Goal: Transaction & Acquisition: Purchase product/service

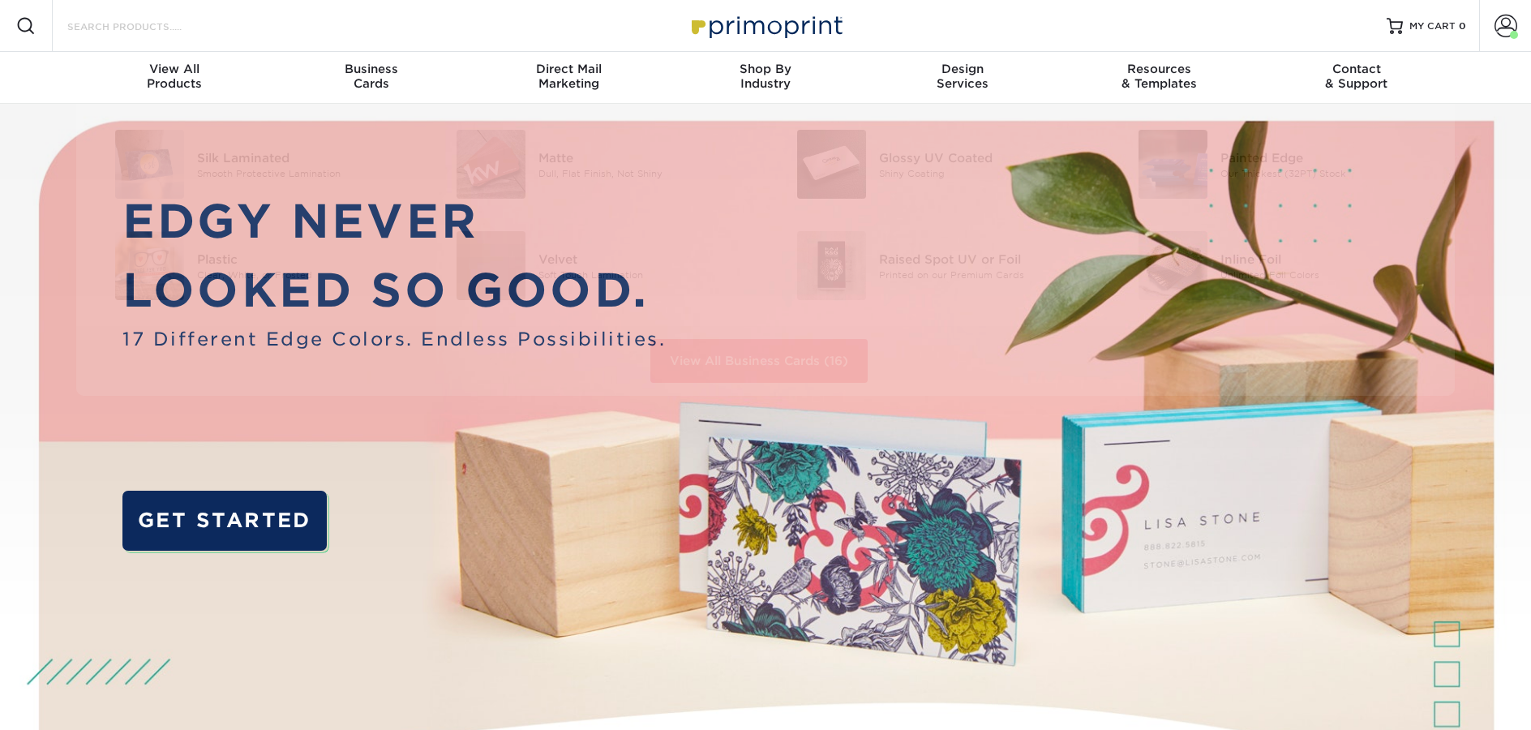
click at [156, 28] on input "Search Products" at bounding box center [145, 25] width 158 height 19
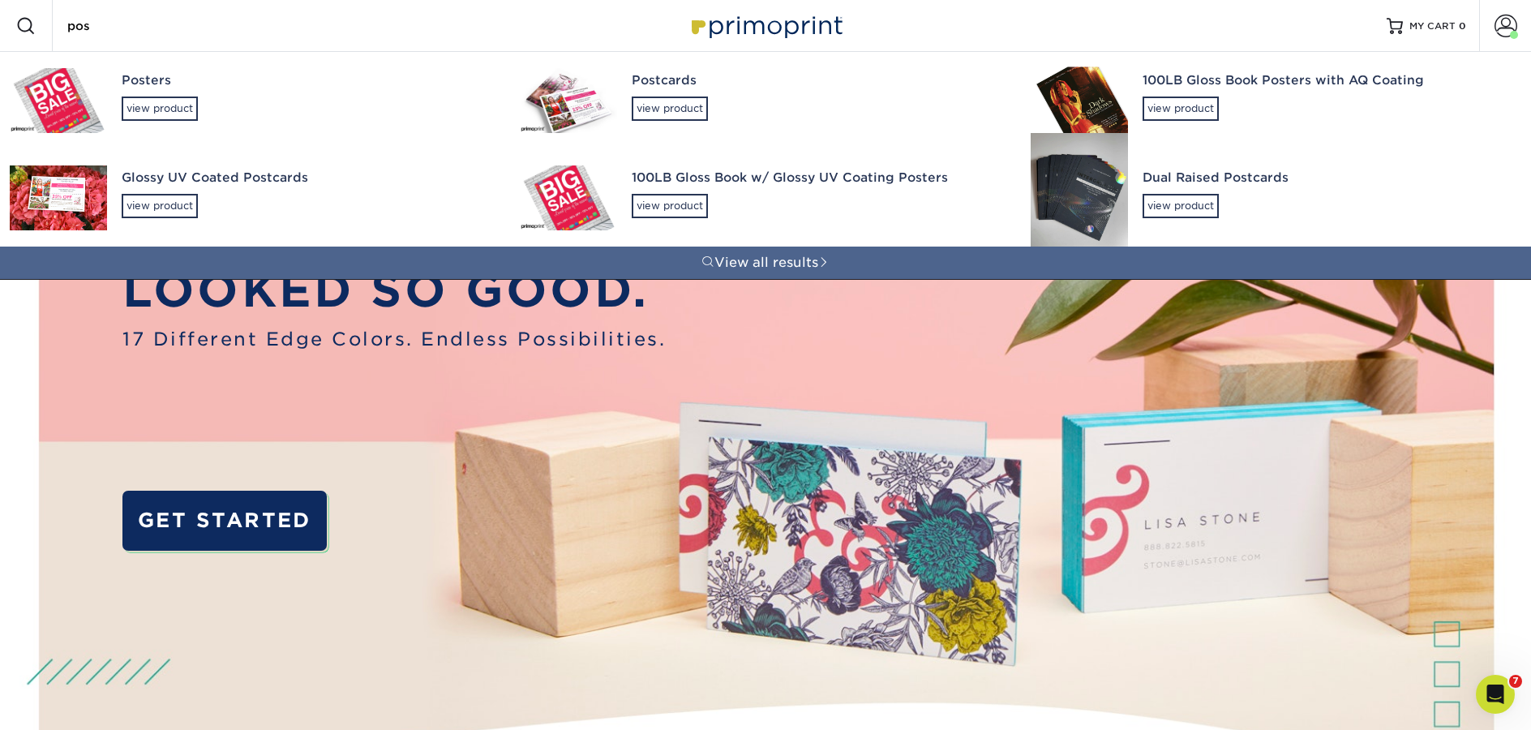
type input "pos"
click at [684, 88] on div "Postcards" at bounding box center [816, 80] width 369 height 19
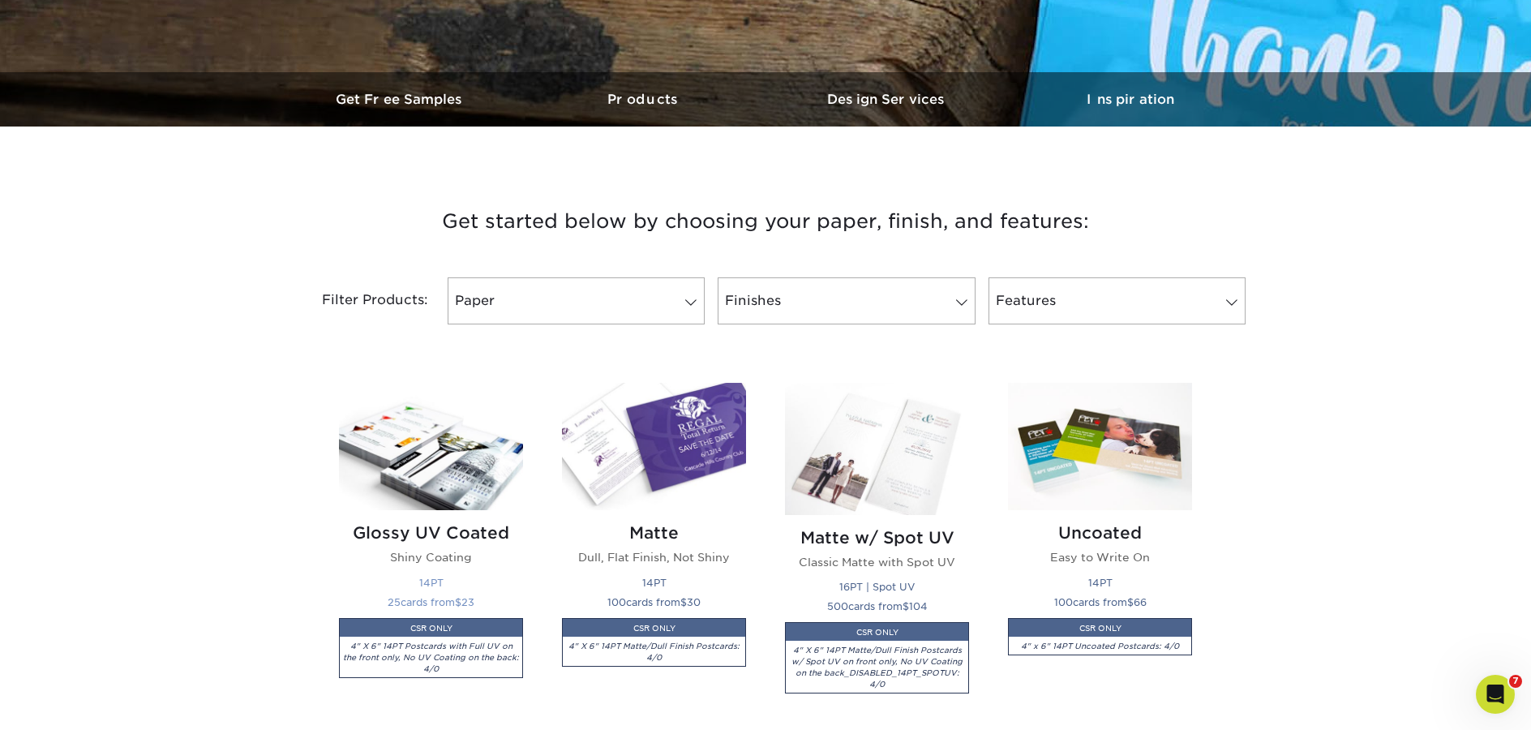
click at [435, 469] on img at bounding box center [431, 446] width 184 height 127
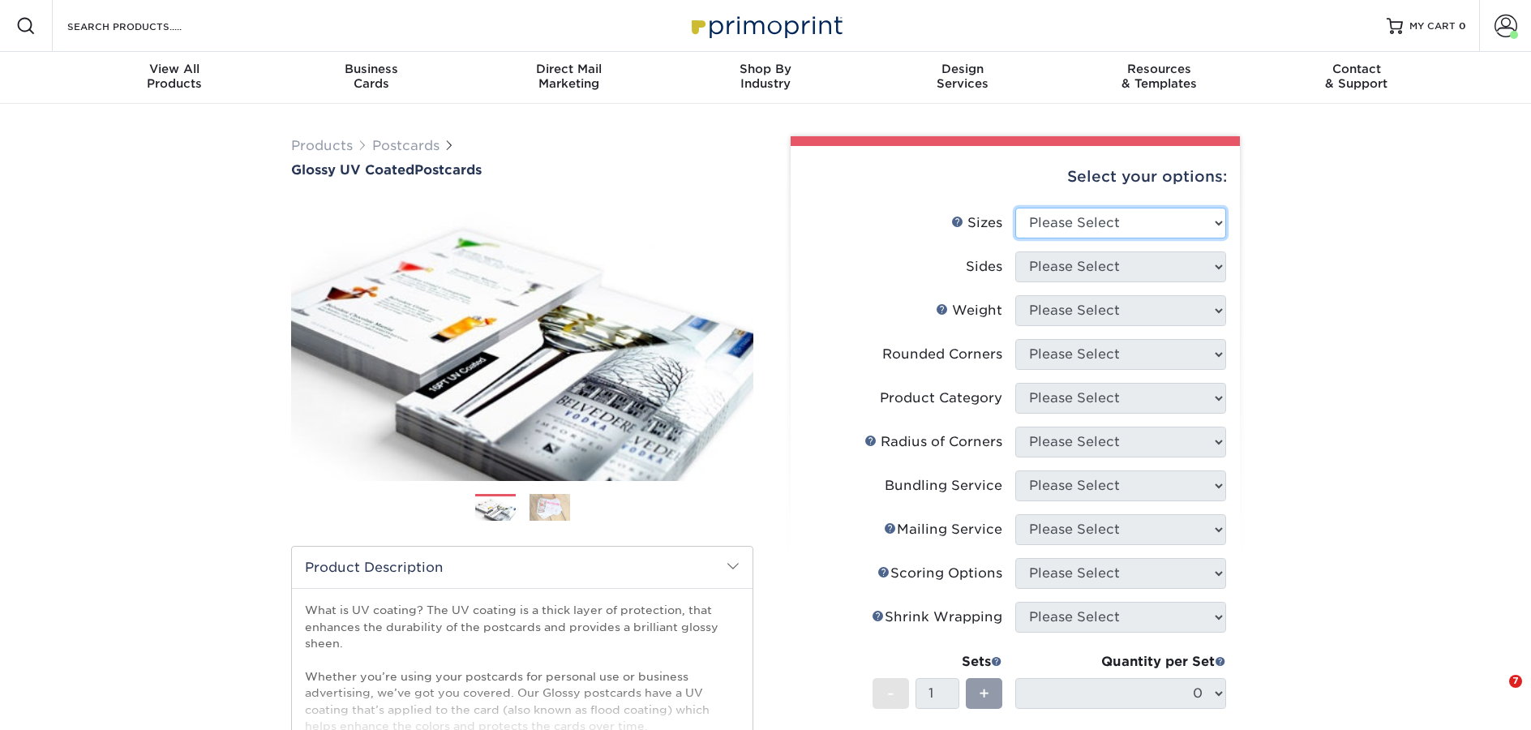
click at [1141, 234] on select "Please Select 1.5" x 7" 2" x 4" 2" x 6" 2" x 7" 2" x 8" 2.12" x 5.5" 2.12" x 5.…" at bounding box center [1120, 223] width 211 height 31
select select "3.50x3.50"
click at [1015, 208] on select "Please Select 1.5" x 7" 2" x 4" 2" x 6" 2" x 7" 2" x 8" 2.12" x 5.5" 2.12" x 5.…" at bounding box center [1120, 223] width 211 height 31
click at [1057, 269] on select "Please Select Print Both Sides Print Front Only" at bounding box center [1120, 266] width 211 height 31
select select "13abbda7-1d64-4f25-8bb2-c179b224825d"
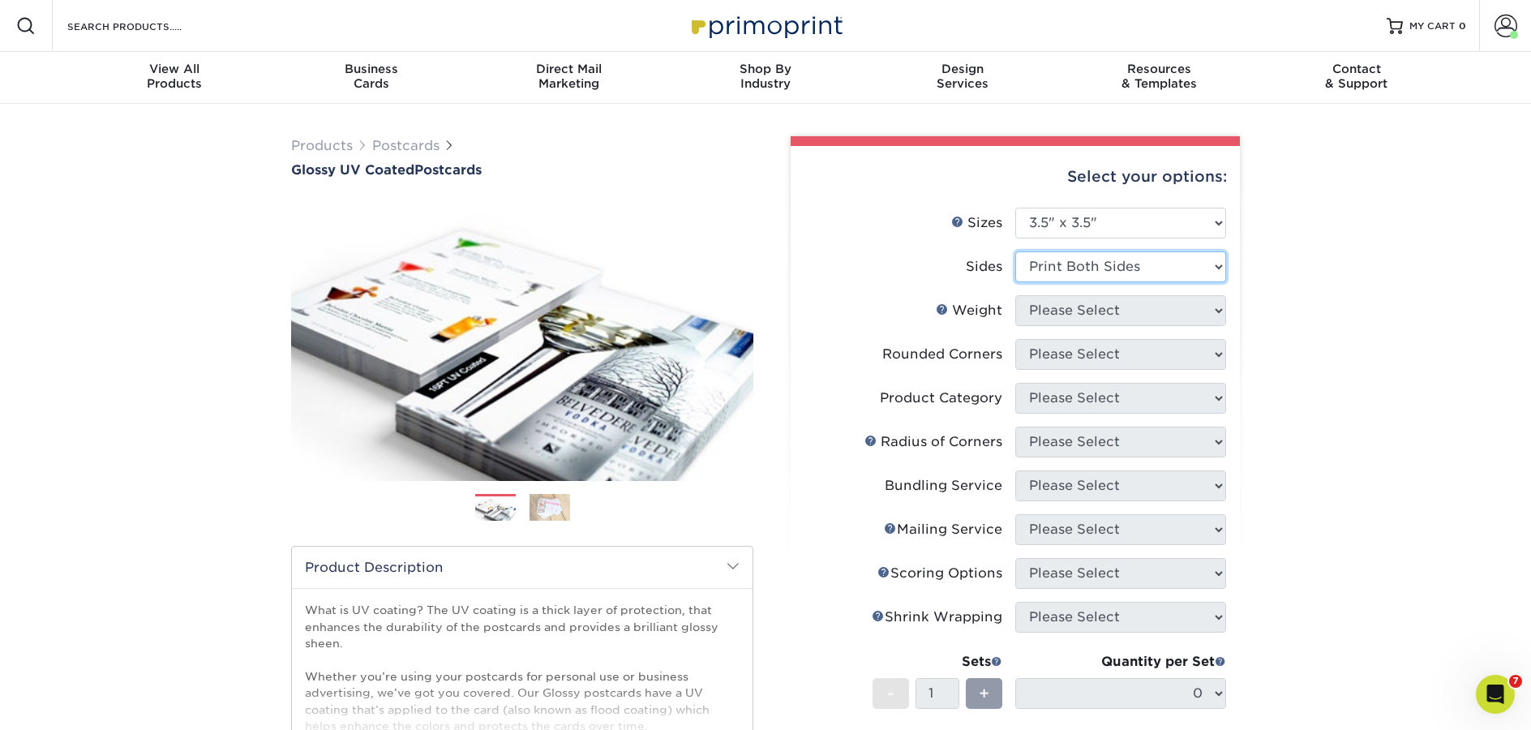
click at [1015, 251] on select "Please Select Print Both Sides Print Front Only" at bounding box center [1120, 266] width 211 height 31
click at [1056, 315] on select "Please Select 16PT 14PT" at bounding box center [1120, 310] width 211 height 31
select select "16PT"
click at [1015, 295] on select "Please Select 16PT 14PT" at bounding box center [1120, 310] width 211 height 31
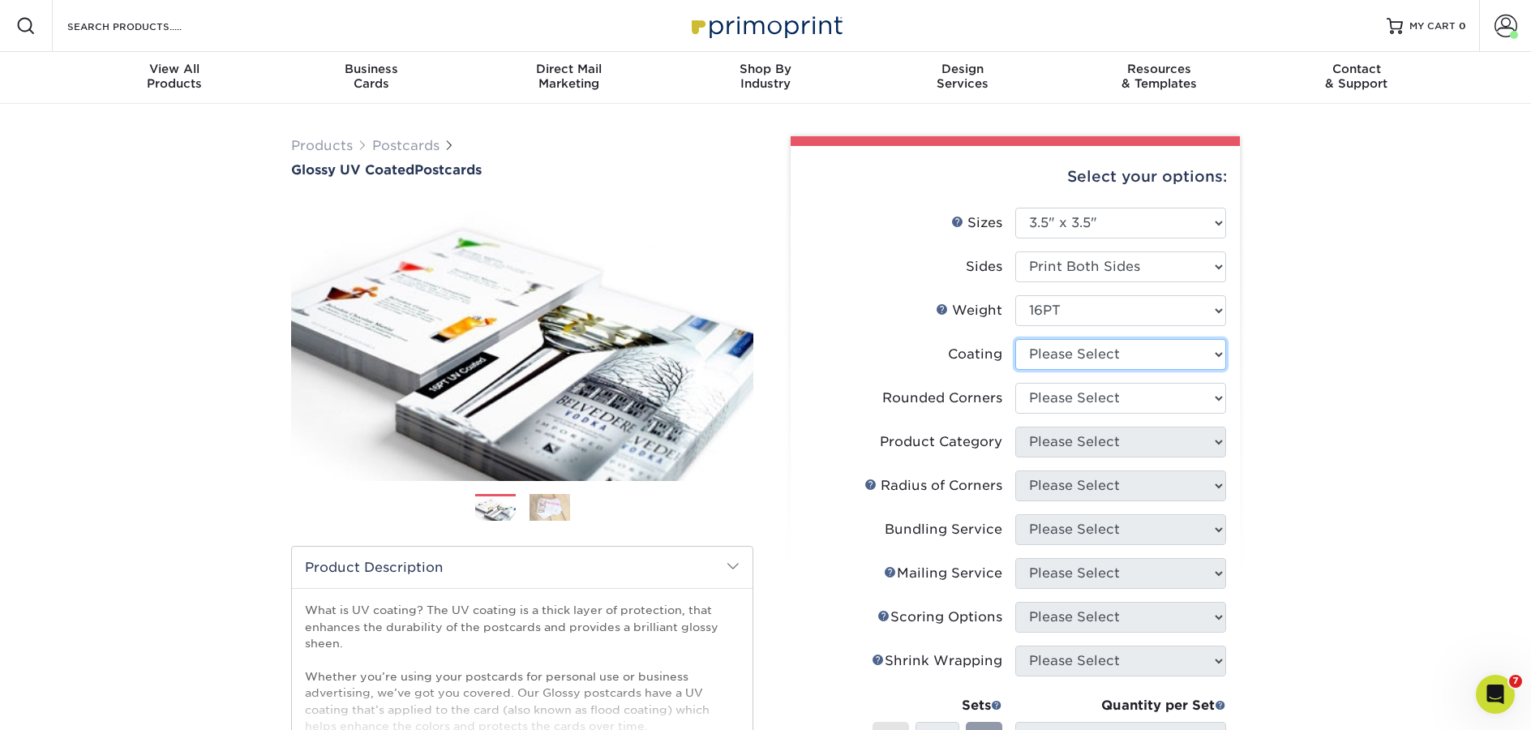
click at [1061, 362] on select at bounding box center [1120, 354] width 211 height 31
select select "ae367451-b2b8-45df-a344-0f05b6a12993"
click at [1015, 339] on select at bounding box center [1120, 354] width 211 height 31
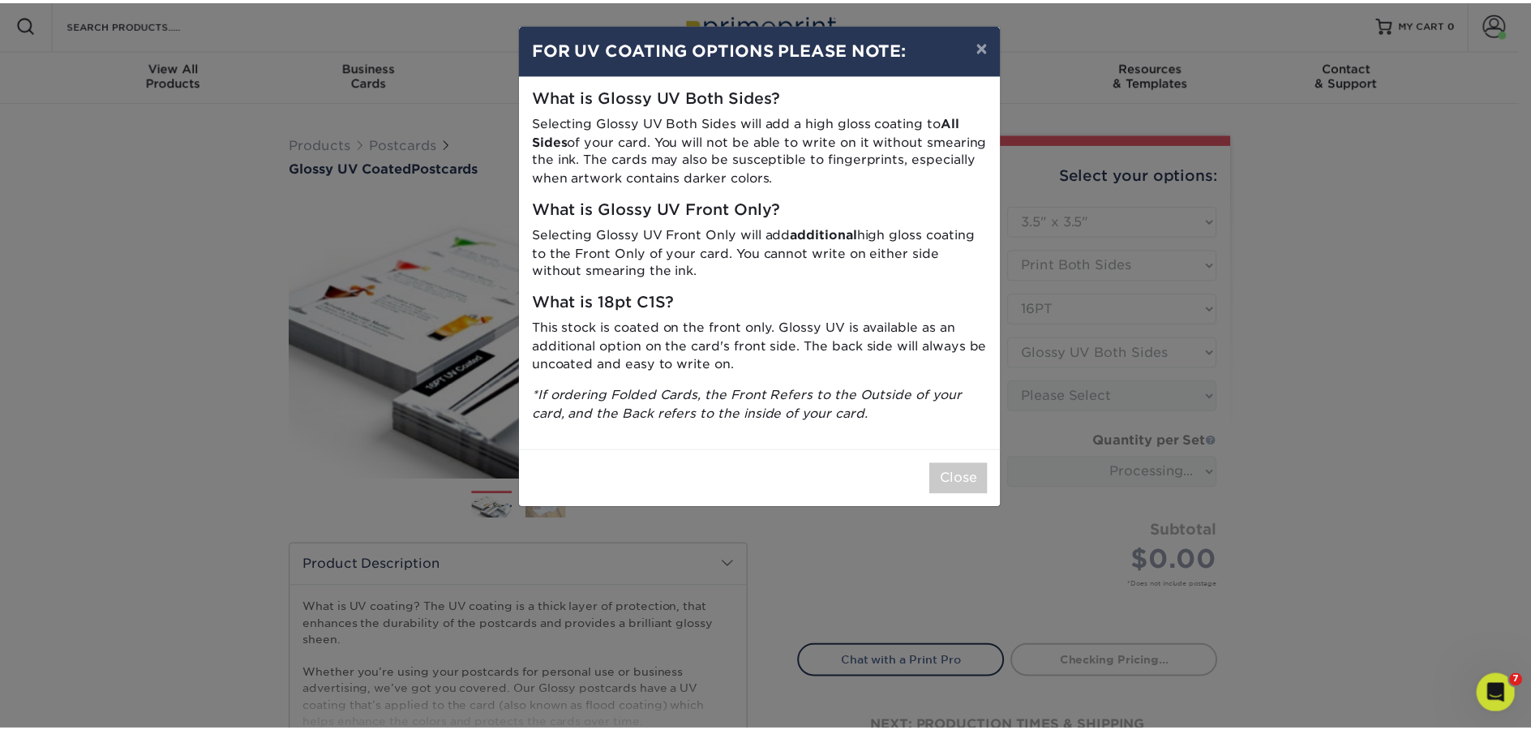
scroll to position [3, 0]
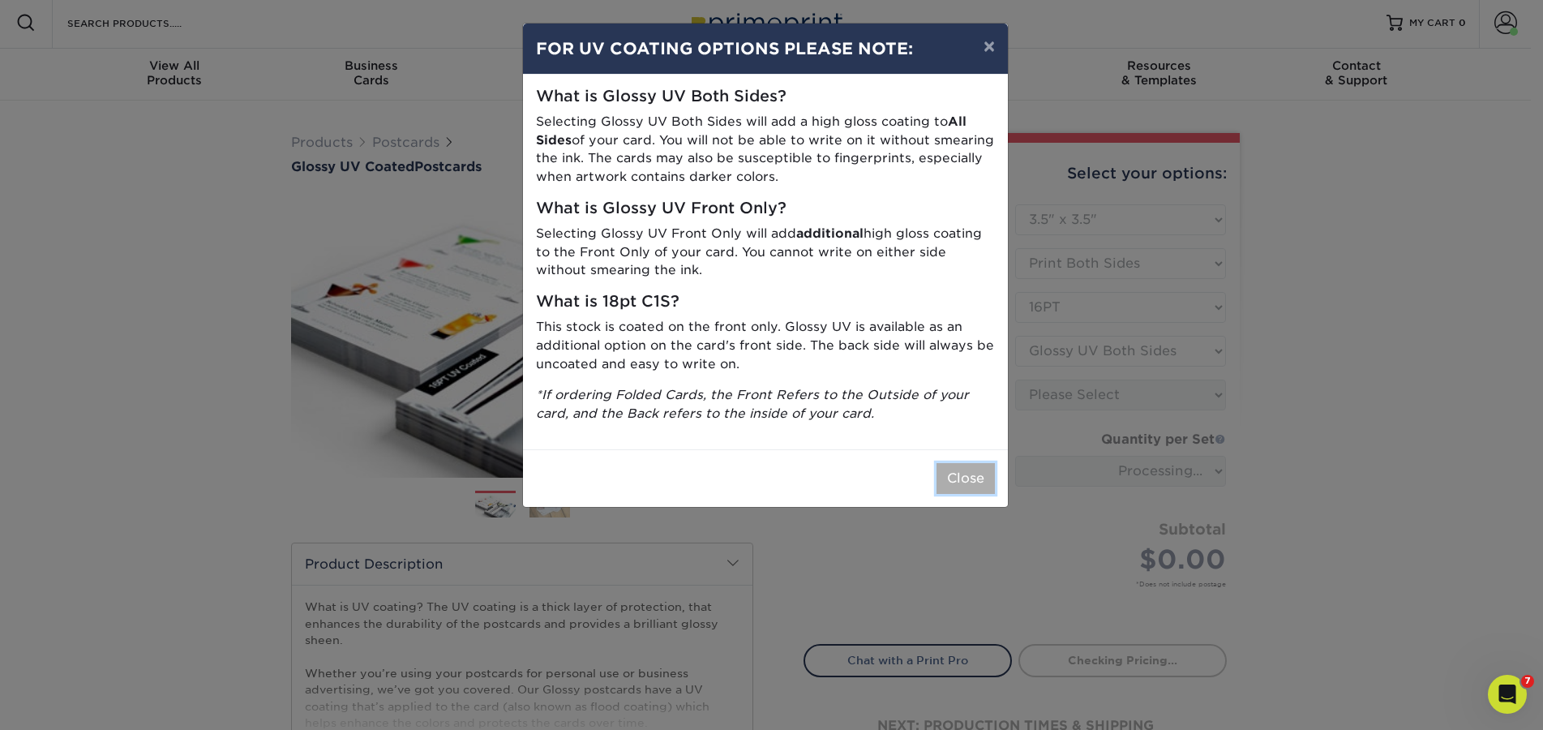
drag, startPoint x: 966, startPoint y: 479, endPoint x: 1075, endPoint y: 459, distance: 110.5
click at [966, 479] on button "Close" at bounding box center [965, 478] width 58 height 31
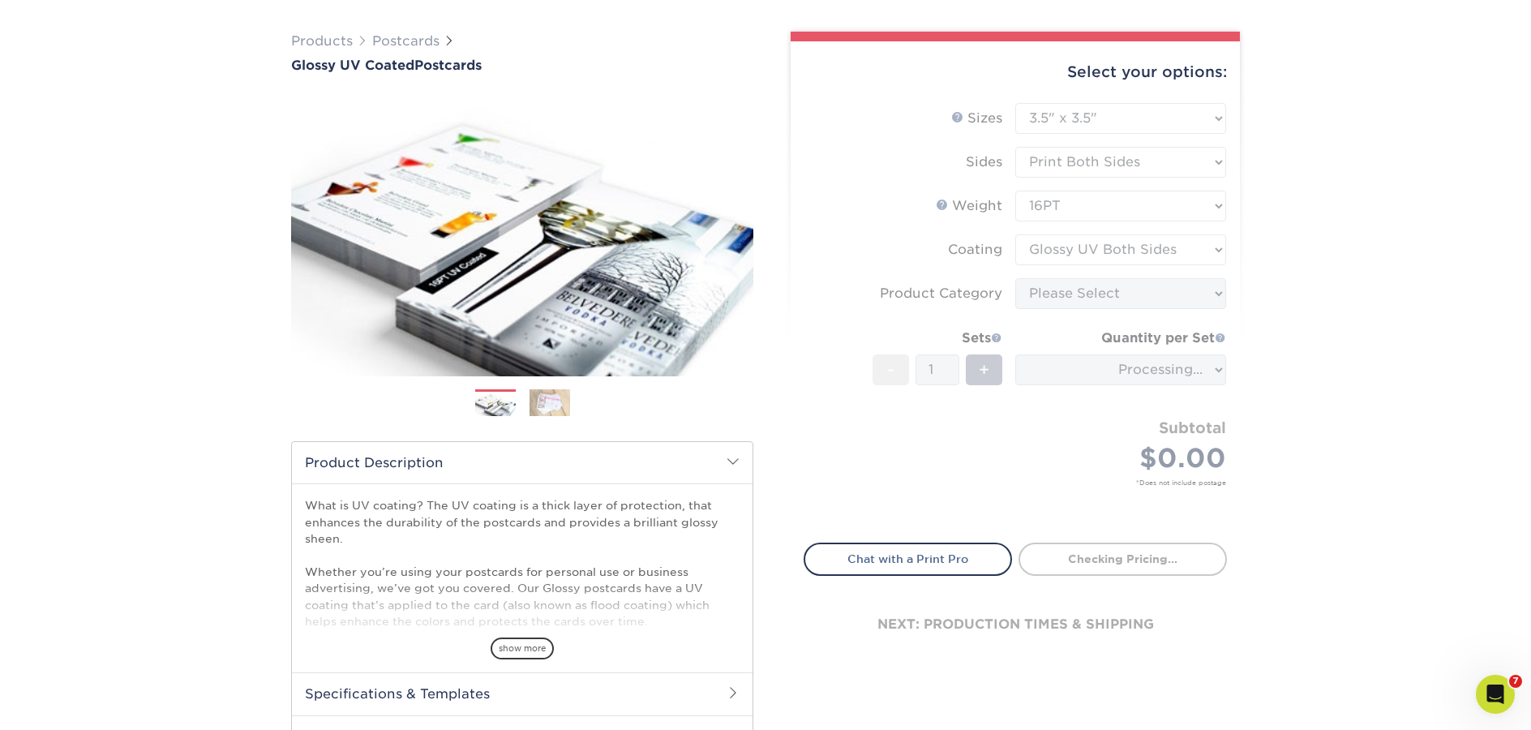
scroll to position [108, 0]
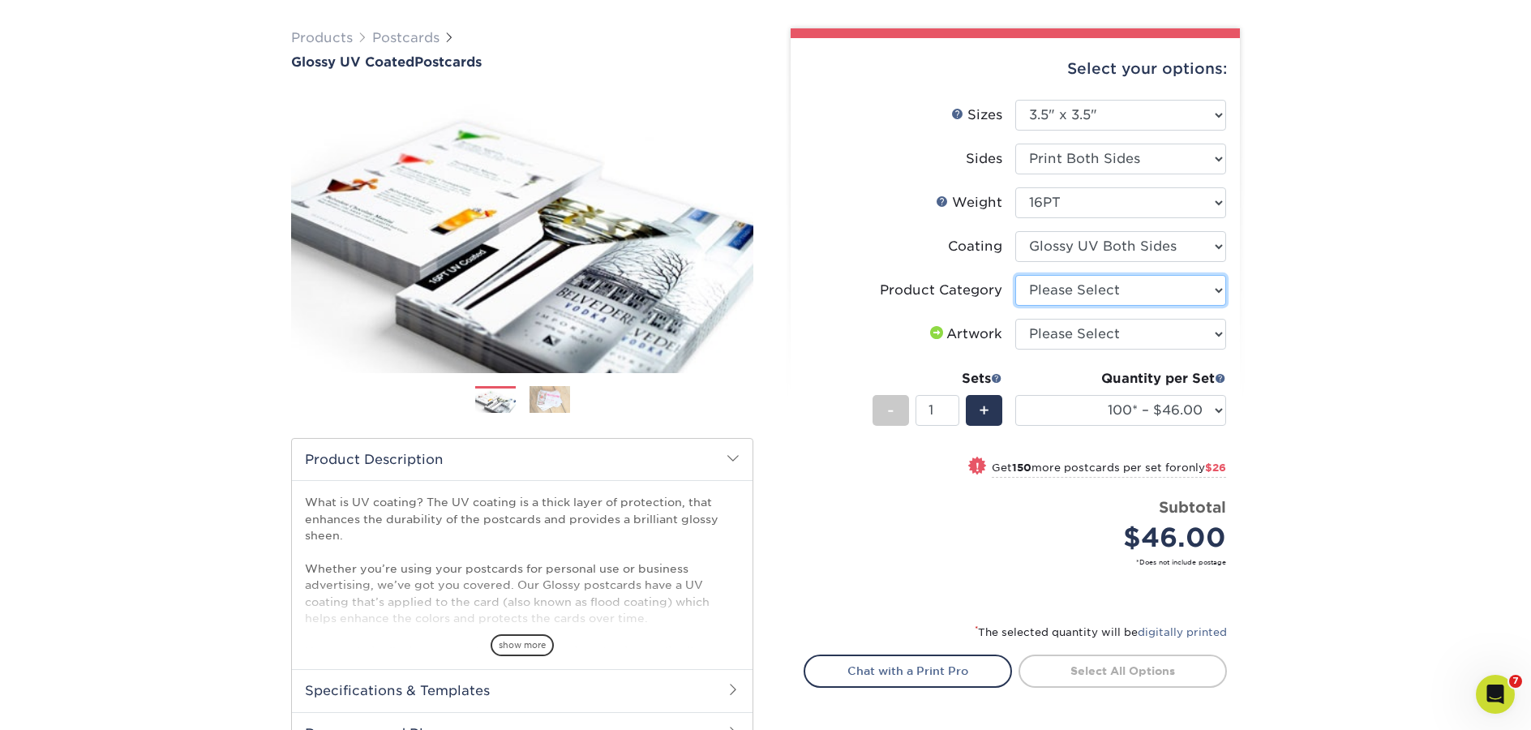
click at [1084, 287] on select "Please Select Postcards" at bounding box center [1120, 290] width 211 height 31
select select "9b7272e0-d6c8-4c3c-8e97-d3a1bcdab858"
click at [1015, 275] on select "Please Select Postcards" at bounding box center [1120, 290] width 211 height 31
click at [1073, 340] on select "Please Select I will upload files I need a design - $150" at bounding box center [1120, 334] width 211 height 31
select select "upload"
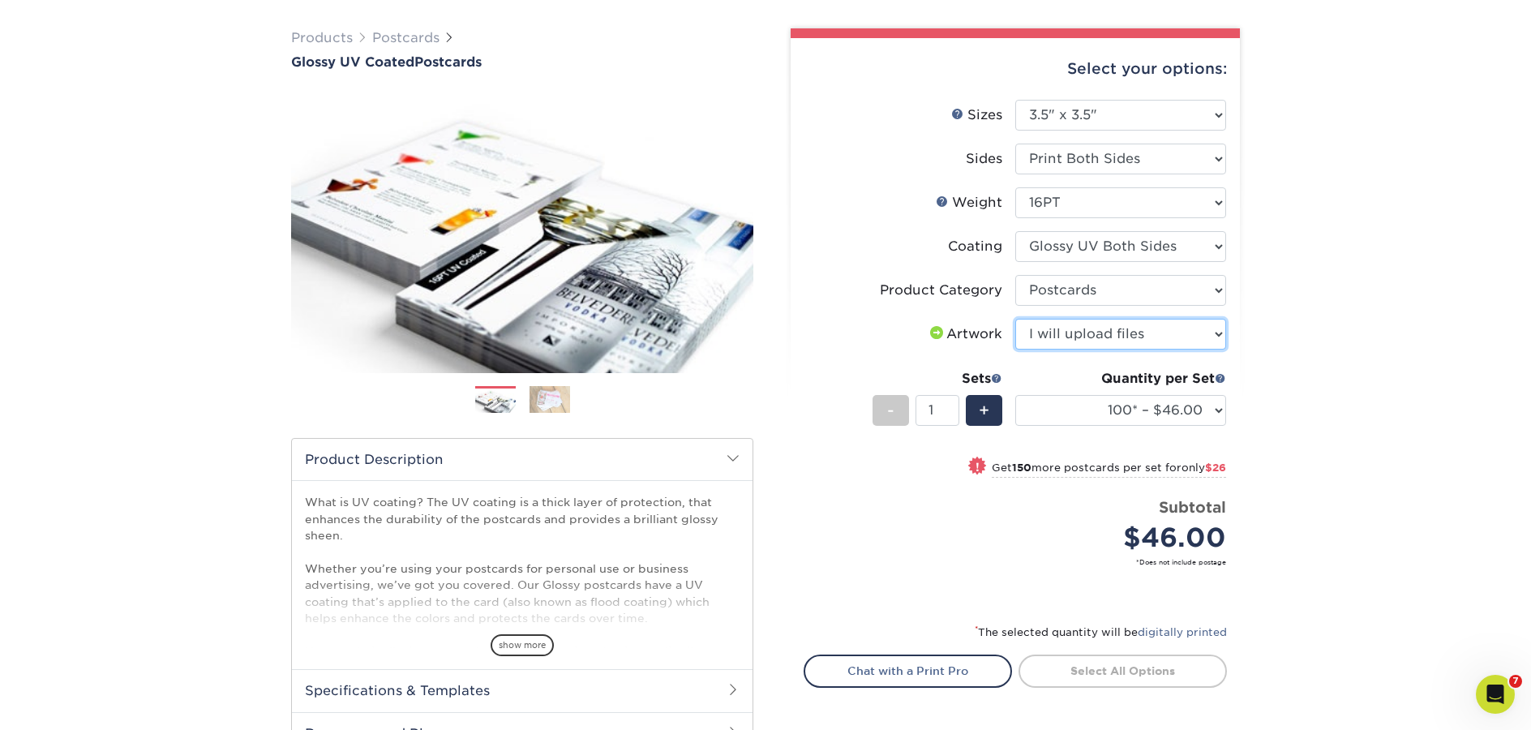
click at [1015, 319] on select "Please Select I will upload files I need a design - $150" at bounding box center [1120, 334] width 211 height 31
click at [981, 418] on span "+" at bounding box center [984, 410] width 11 height 24
click at [980, 418] on span "+" at bounding box center [984, 410] width 11 height 24
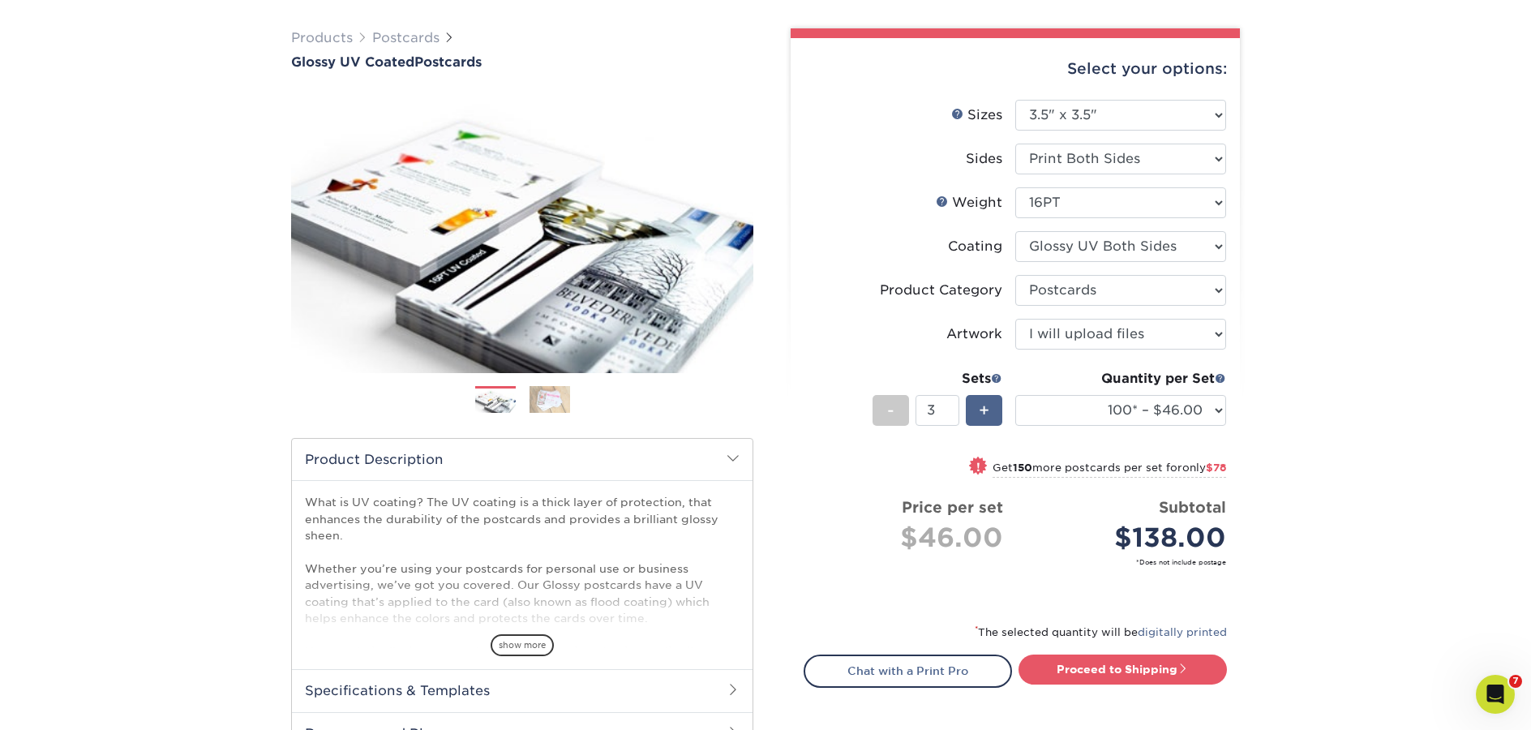
click at [980, 418] on span "+" at bounding box center [984, 410] width 11 height 24
type input "4"
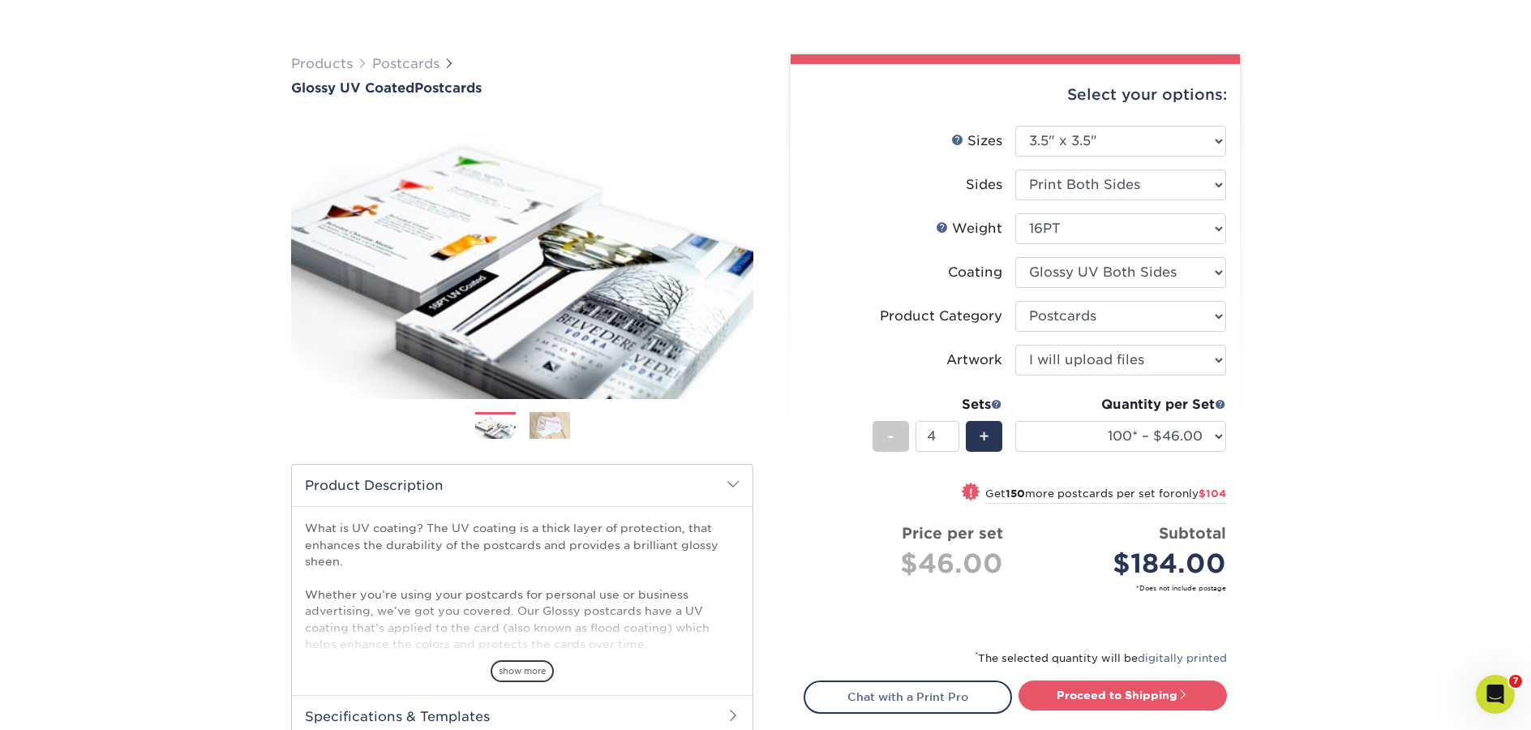
scroll to position [0, 0]
